Goal: Find specific page/section: Find specific page/section

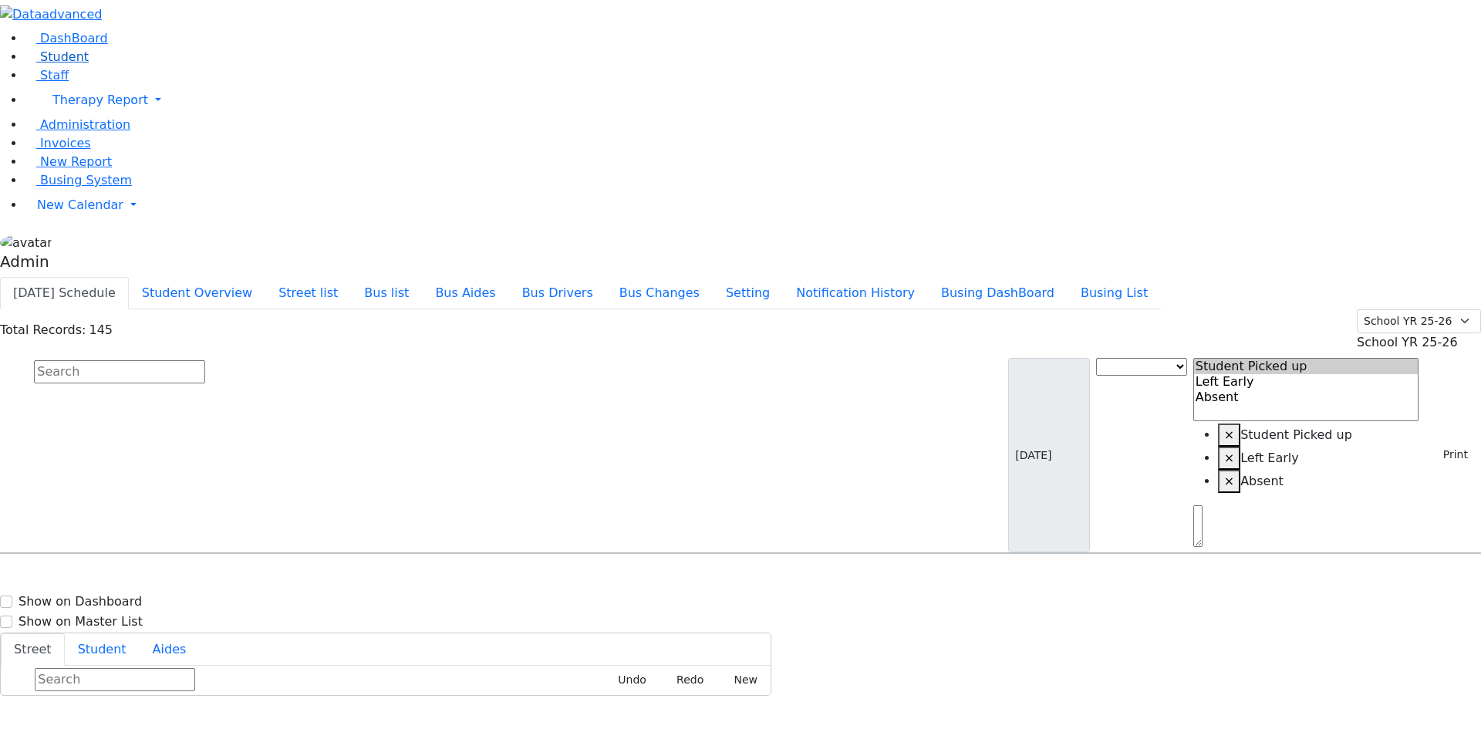
click at [66, 64] on span "Student" at bounding box center [64, 56] width 49 height 15
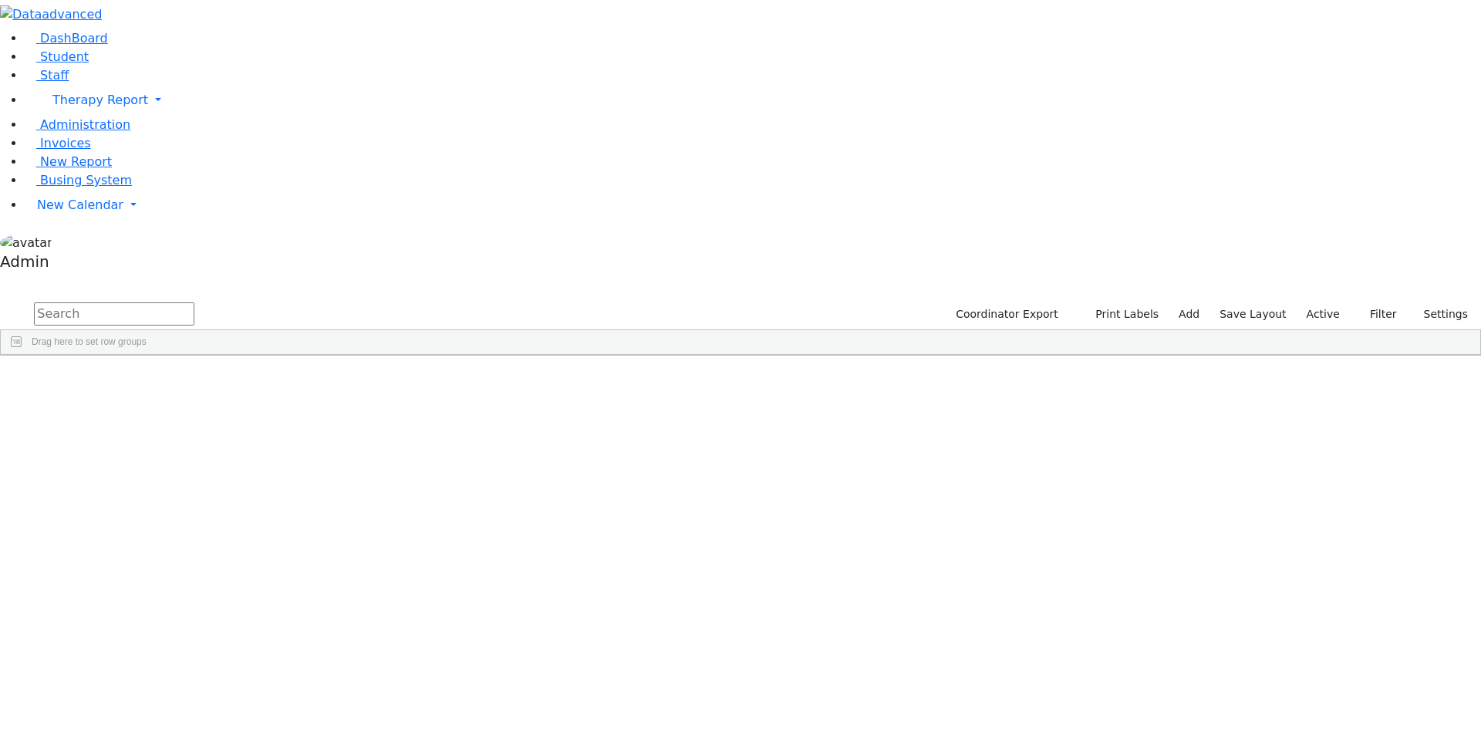
click at [194, 302] on input "text" at bounding box center [114, 313] width 160 height 23
type input "wer"
click at [380, 575] on div "05/25/2021" at bounding box center [317, 586] width 126 height 22
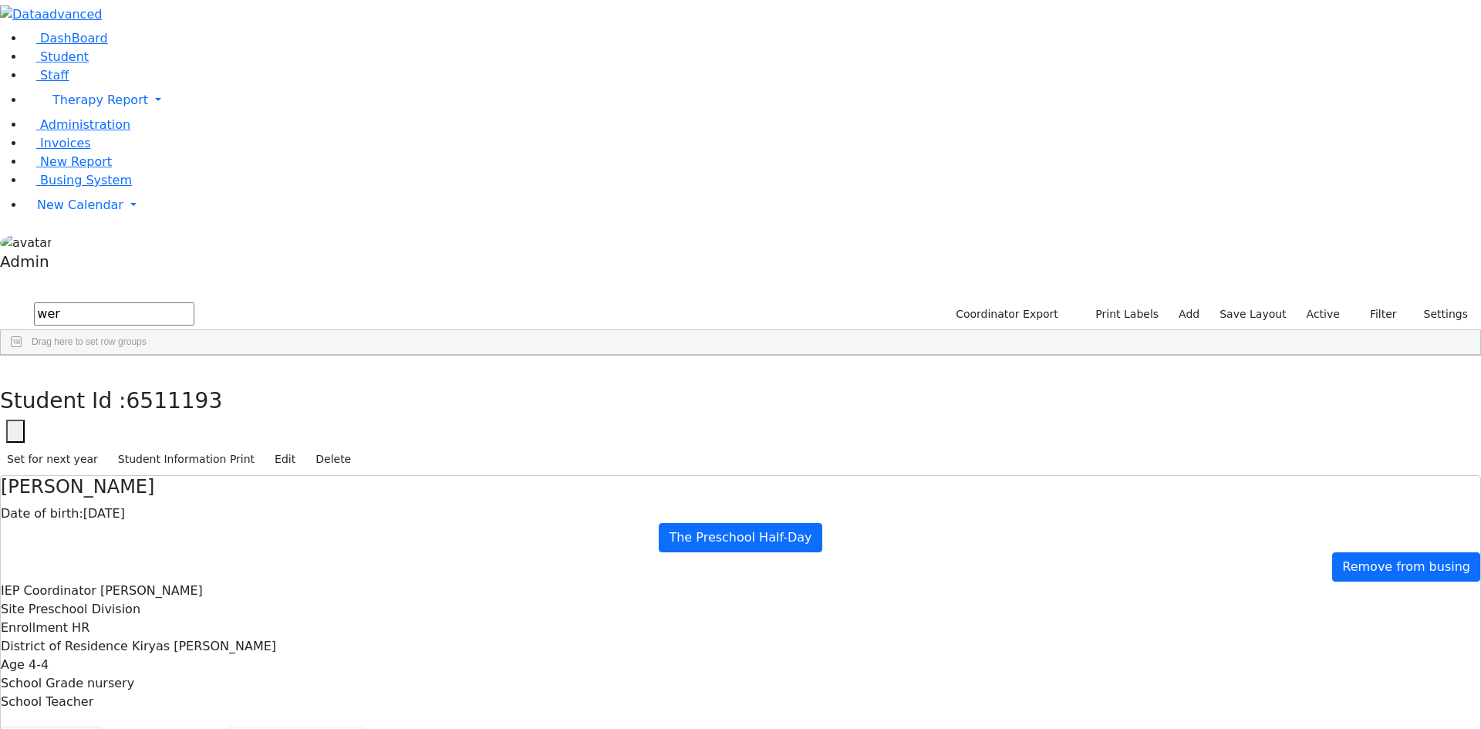
click at [363, 727] on button "Recommendation" at bounding box center [295, 743] width 135 height 32
checkbox input "true"
click at [373, 727] on button "Scheduling" at bounding box center [410, 743] width 94 height 32
select select "210"
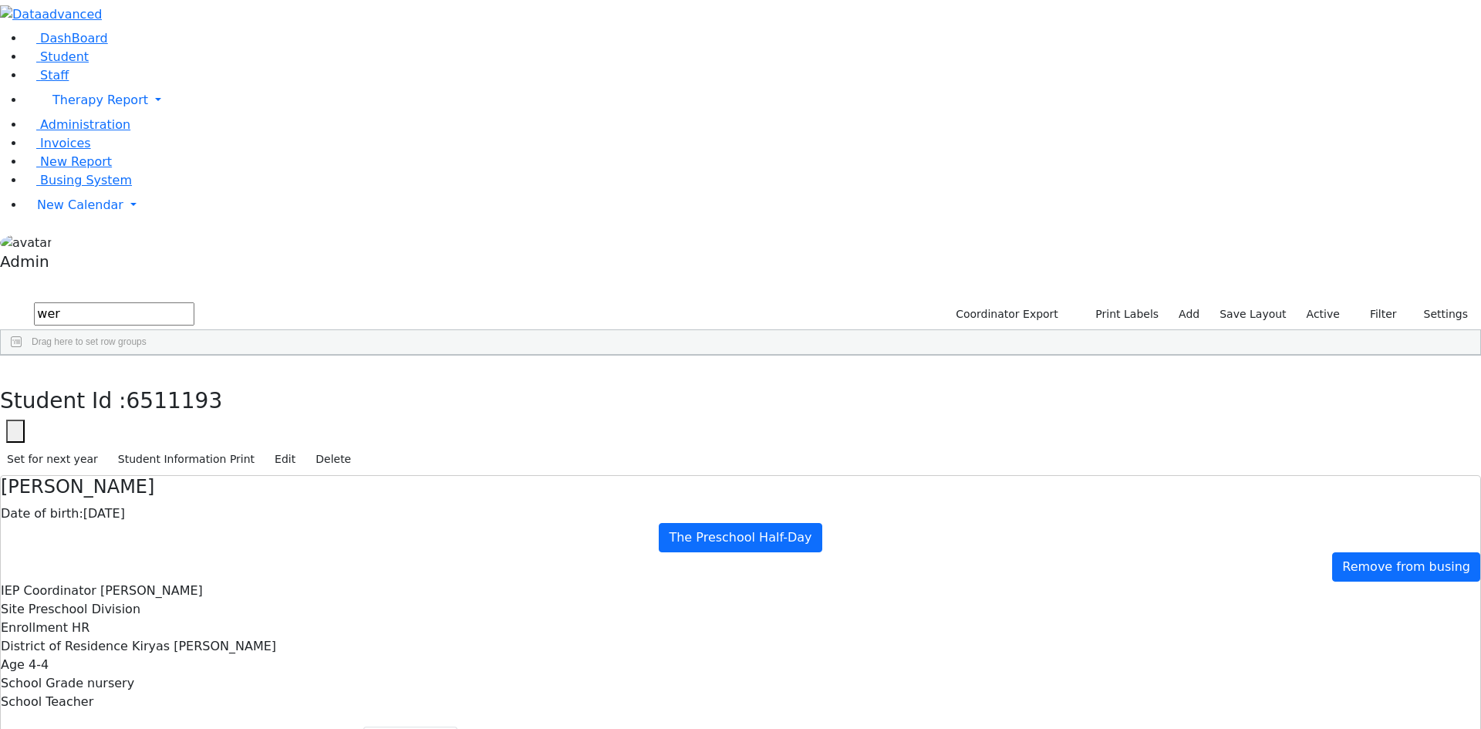
click at [40, 83] on span "Staff" at bounding box center [54, 75] width 29 height 15
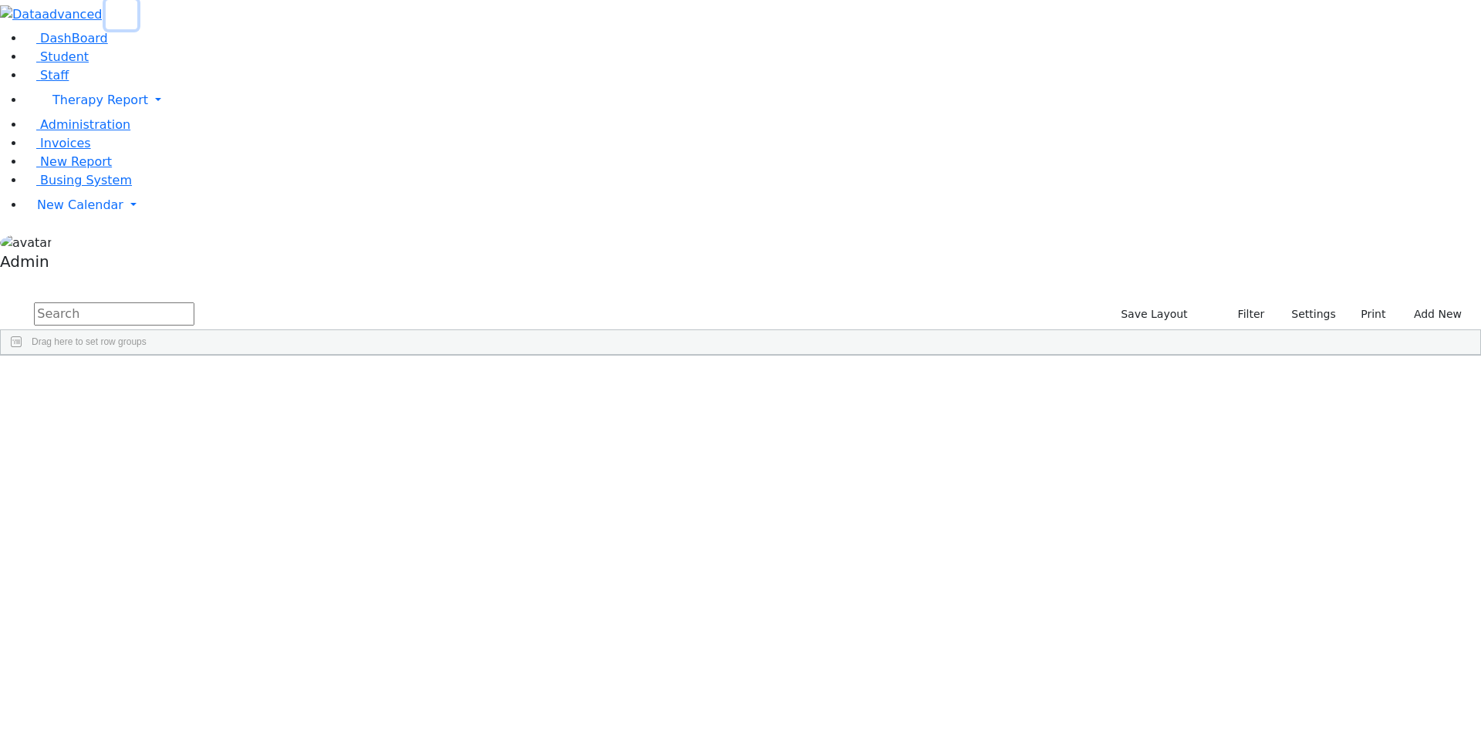
click at [127, 21] on icon "button" at bounding box center [122, 15] width 12 height 12
click at [166, 302] on input "text" at bounding box center [114, 313] width 160 height 23
type input "josep"
click at [25, 63] on icon at bounding box center [31, 58] width 12 height 12
click at [1139, 639] on div "N_Chavy" at bounding box center [1076, 650] width 126 height 22
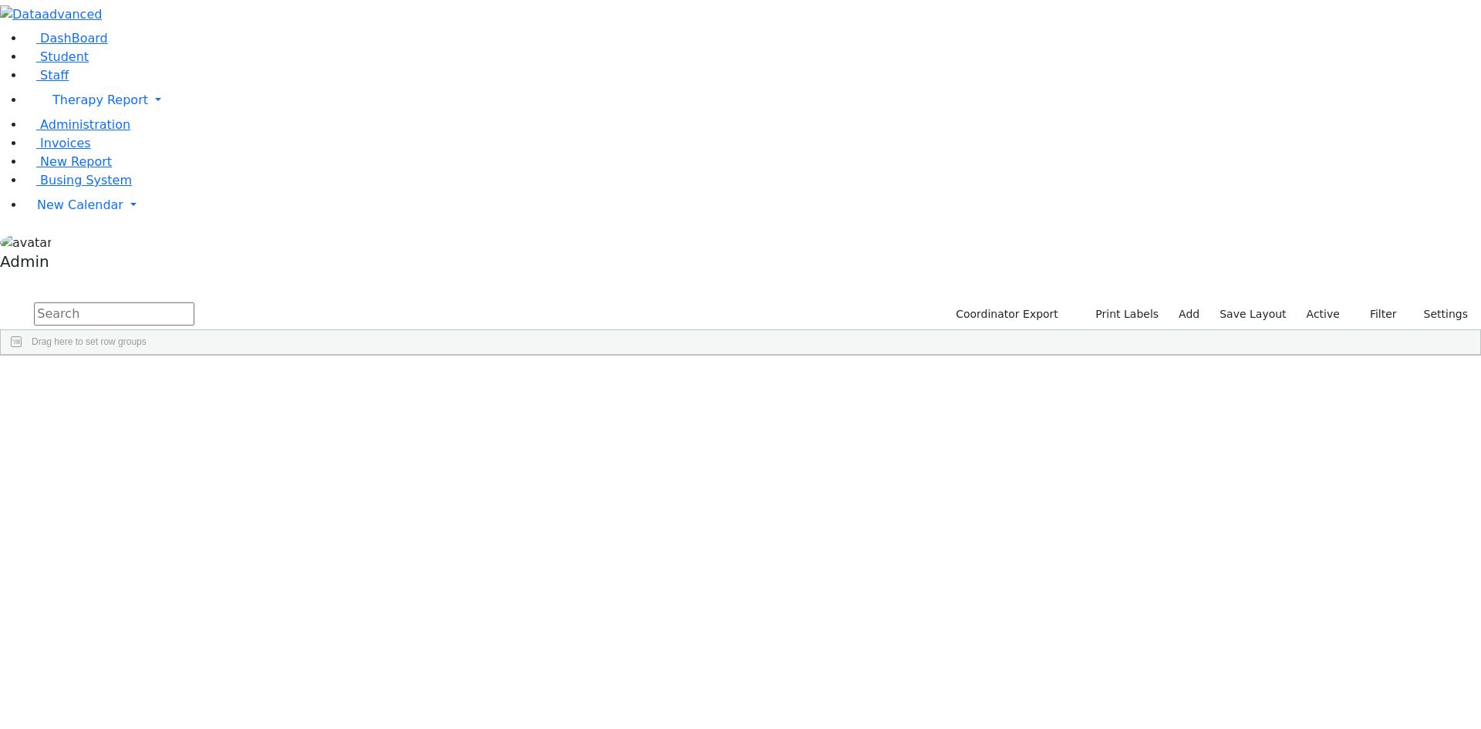
click at [815, 32] on div "DashBoard Student Staff Therapy Report Student Old Calendar Report Admin" at bounding box center [740, 178] width 1481 height 356
click at [20, 277] on button "button" at bounding box center [10, 282] width 20 height 11
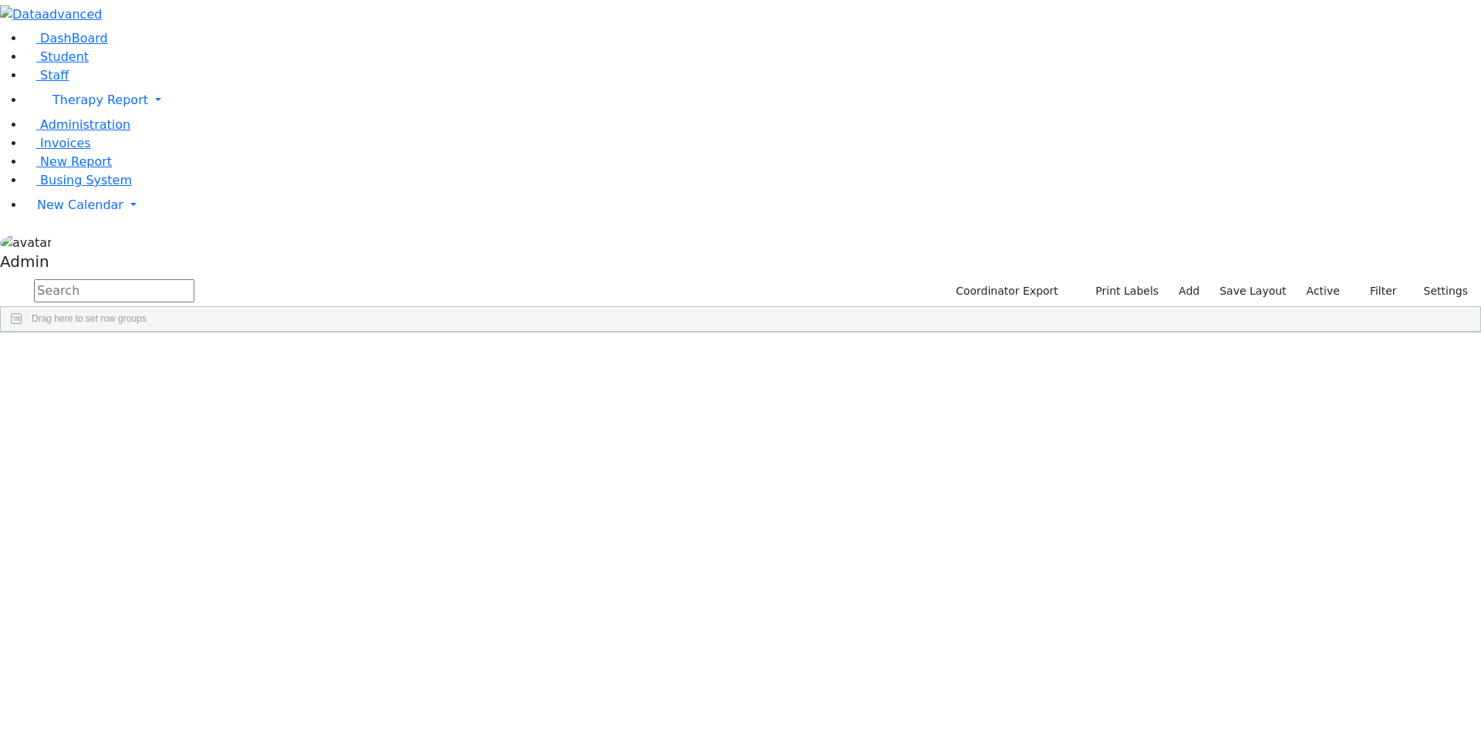
click at [0, 0] on button "button" at bounding box center [0, 0] width 0 height 0
